Goal: Task Accomplishment & Management: Manage account settings

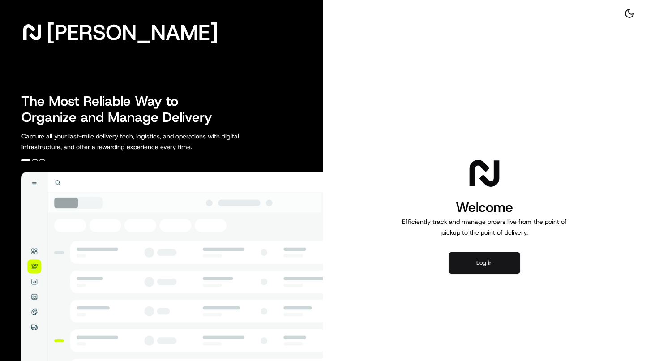
click at [477, 269] on button "Log in" at bounding box center [484, 262] width 72 height 21
